Goal: Task Accomplishment & Management: Use online tool/utility

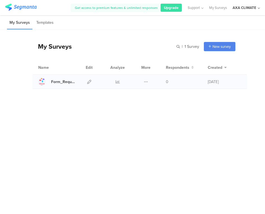
click at [85, 81] on div at bounding box center [89, 82] width 12 height 14
click at [88, 82] on icon at bounding box center [89, 82] width 4 height 4
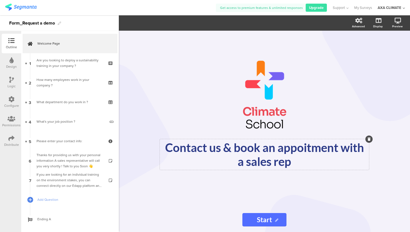
click at [265, 156] on div "Contact us & book an appoitment with a sales rep Contact us & book an appoitmen…" at bounding box center [264, 154] width 209 height 31
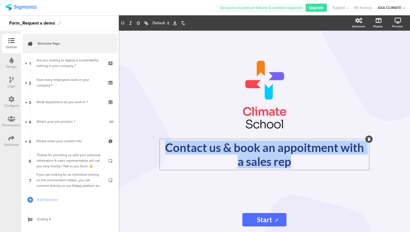
drag, startPoint x: 298, startPoint y: 162, endPoint x: 161, endPoint y: 152, distance: 136.6
click at [161, 152] on p "Contact us & book an appoitment with a sales rep" at bounding box center [264, 155] width 207 height 28
click at [265, 9] on link "My Surveys" at bounding box center [364, 7] width 18 height 15
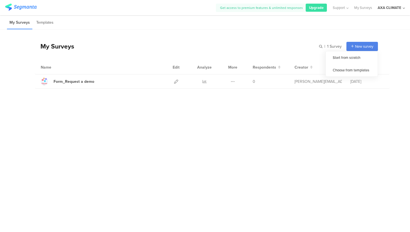
click at [265, 46] on span "New survey" at bounding box center [364, 46] width 18 height 5
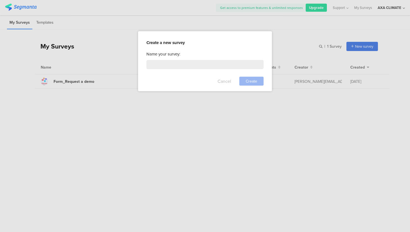
click at [228, 83] on button "Cancel" at bounding box center [225, 81] width 14 height 9
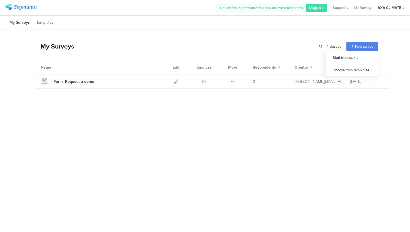
click at [265, 51] on div "New survey" at bounding box center [363, 46] width 32 height 9
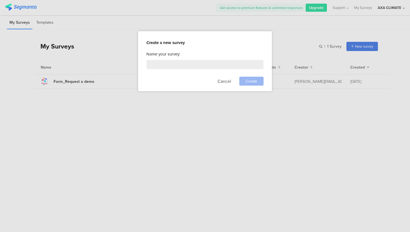
click at [204, 69] on div "Name your survey: Cancel Create" at bounding box center [205, 68] width 117 height 35
click at [199, 64] on input at bounding box center [205, 64] width 117 height 9
click at [265, 47] on div at bounding box center [205, 116] width 410 height 232
click at [224, 80] on button "Cancel" at bounding box center [225, 81] width 14 height 9
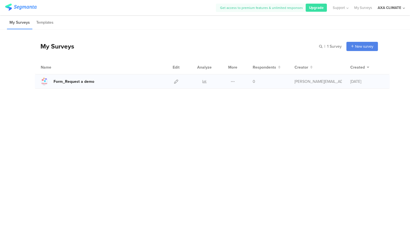
click at [82, 80] on div "Form_Request a demo" at bounding box center [74, 82] width 41 height 6
click at [50, 23] on li "Templates" at bounding box center [45, 22] width 22 height 13
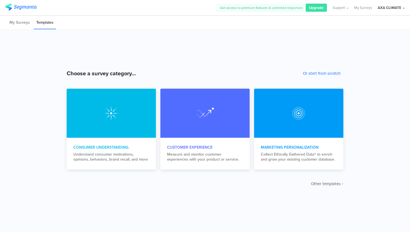
click at [265, 183] on span "Other templates" at bounding box center [326, 184] width 30 height 6
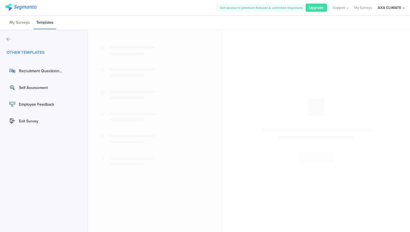
click at [22, 51] on span "OTHER TEMPLATES" at bounding box center [25, 52] width 38 height 6
click at [8, 40] on icon at bounding box center [8, 39] width 4 height 4
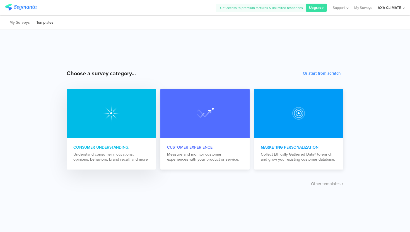
click at [95, 112] on div at bounding box center [111, 113] width 89 height 49
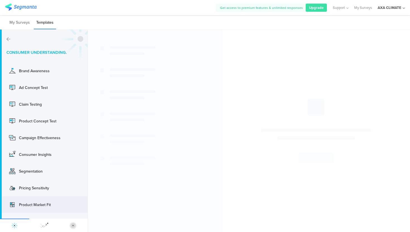
click at [57, 202] on div "Product Market Fit" at bounding box center [41, 205] width 45 height 6
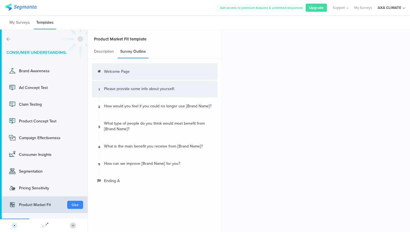
click at [135, 92] on div "1 Please provide some info about yourself:" at bounding box center [155, 89] width 126 height 17
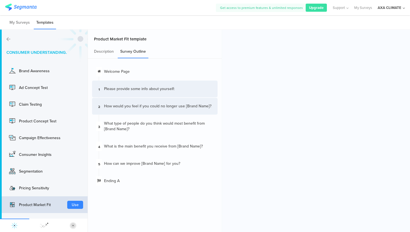
click at [140, 104] on div "How would you feel if you could no longer use [Brand Name]?" at bounding box center [157, 107] width 107 height 6
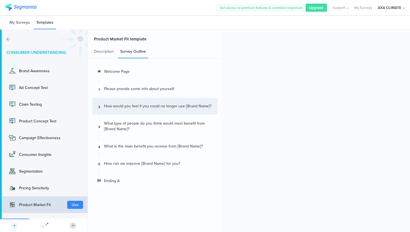
click at [18, 26] on li "My Surveys" at bounding box center [19, 22] width 25 height 13
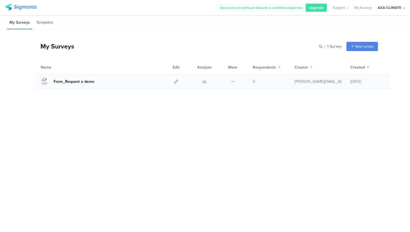
click at [88, 80] on div "Form_Request a demo" at bounding box center [74, 82] width 41 height 6
